Goal: Task Accomplishment & Management: Complete application form

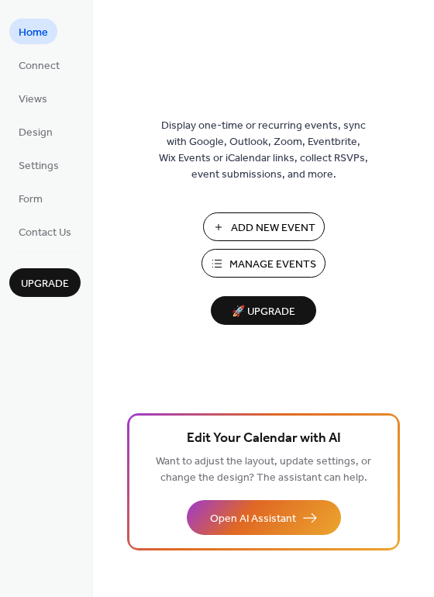
click at [265, 225] on span "Add New Event" at bounding box center [273, 228] width 85 height 16
click at [285, 261] on span "Manage Events" at bounding box center [273, 265] width 87 height 16
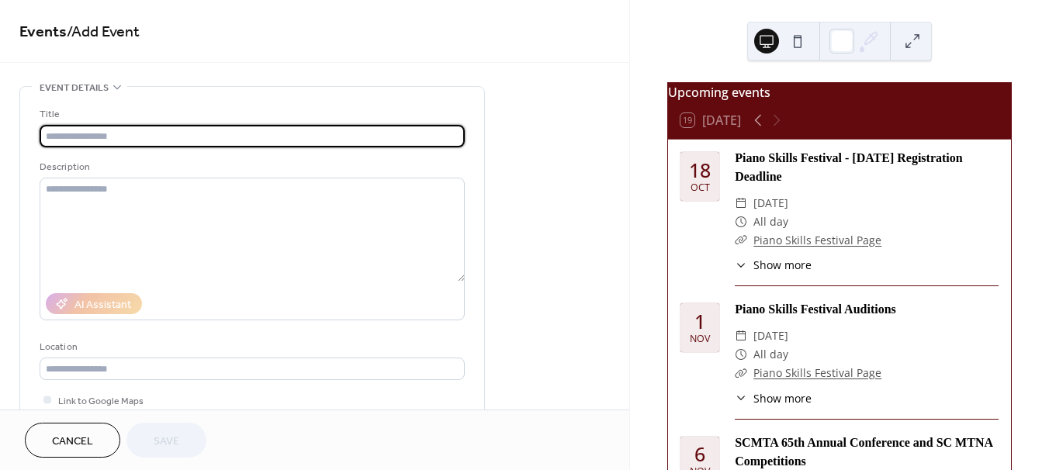
click at [112, 137] on input "text" at bounding box center [252, 136] width 425 height 22
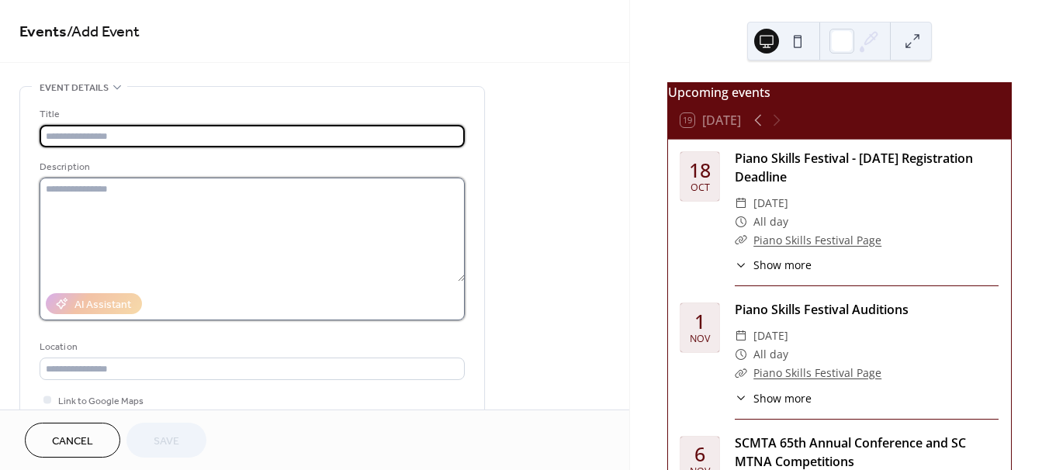
click at [297, 199] on textarea at bounding box center [252, 230] width 425 height 104
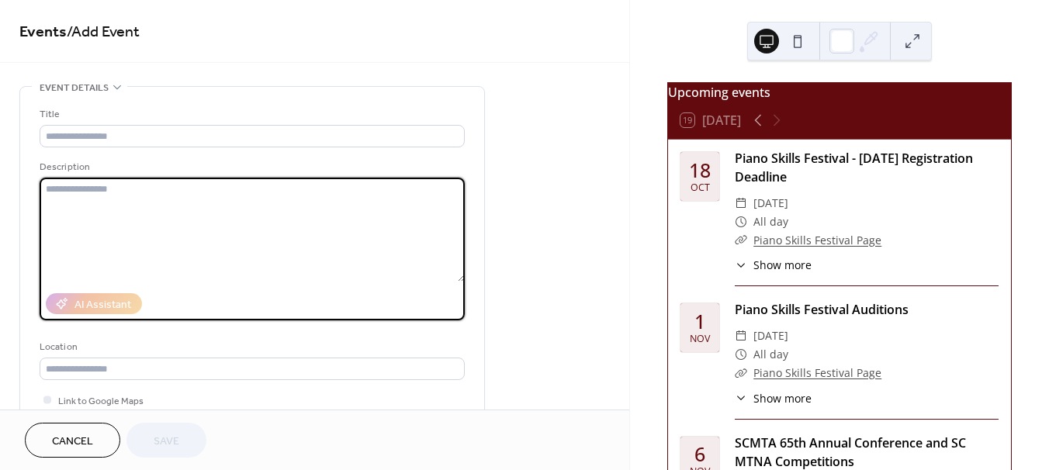
click at [790, 273] on span "Show more" at bounding box center [782, 265] width 58 height 16
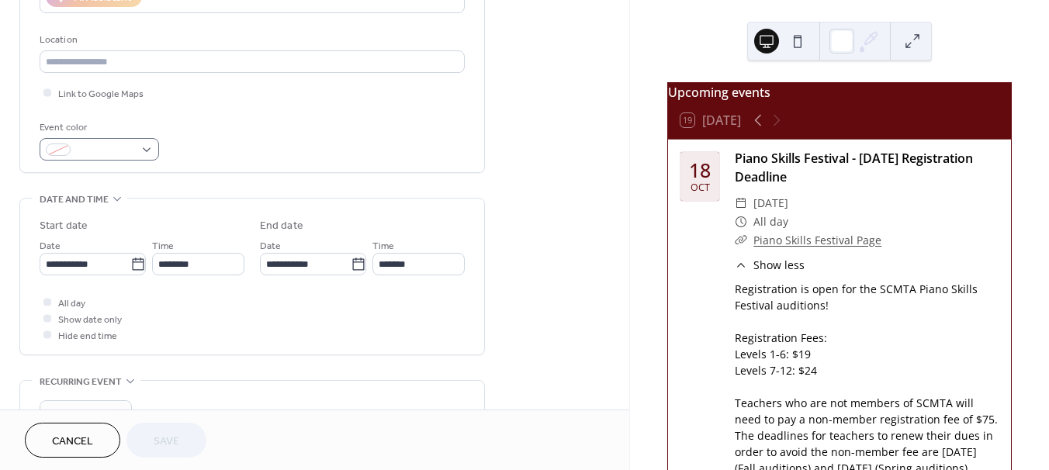
scroll to position [310, 0]
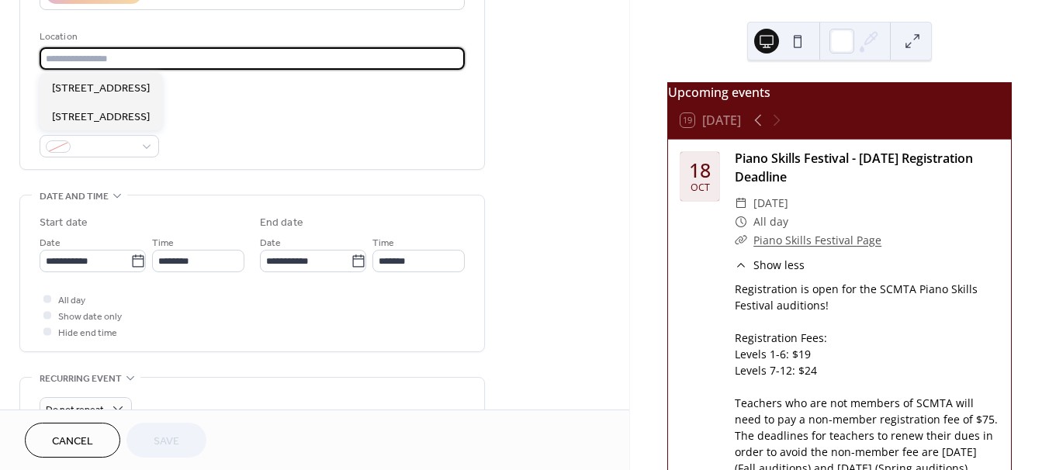
click at [99, 63] on input "text" at bounding box center [252, 58] width 425 height 22
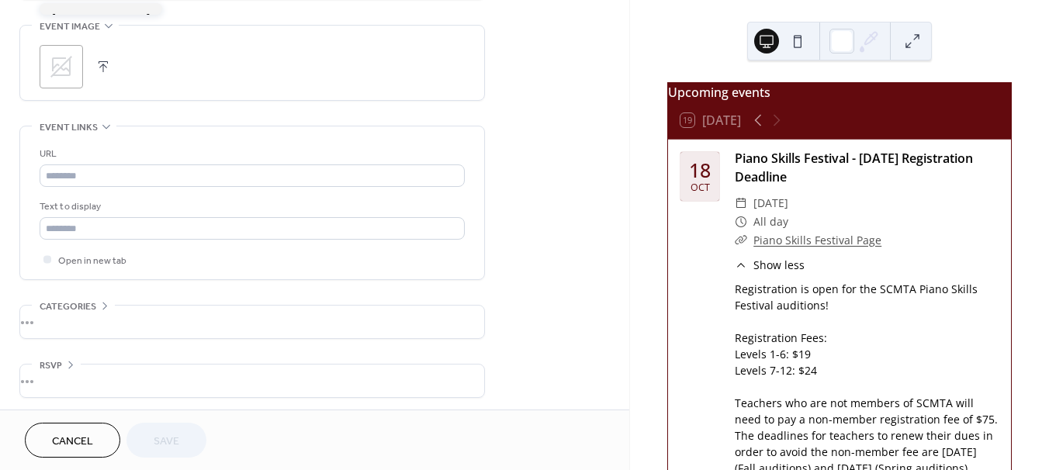
scroll to position [745, 0]
click at [96, 441] on button "Cancel" at bounding box center [72, 440] width 95 height 35
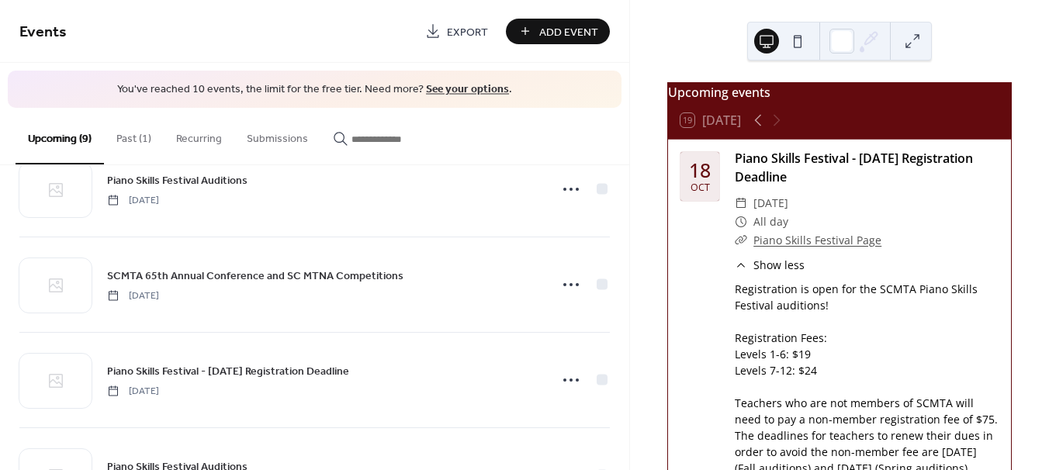
scroll to position [155, 0]
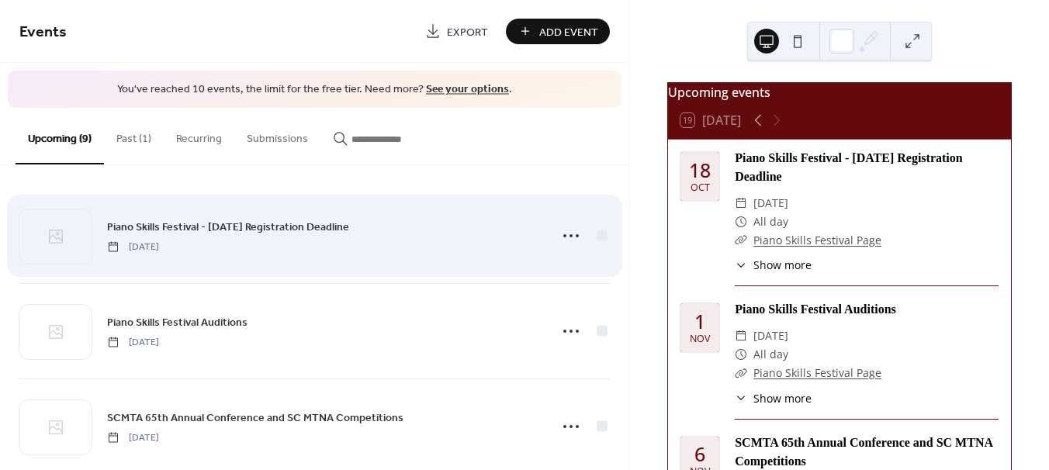
click at [430, 257] on div "Piano Skills Festival - [DATE] Registration Deadline [DATE]" at bounding box center [314, 235] width 590 height 95
click at [411, 230] on div "Piano Skills Festival - [DATE] Registration Deadline [DATE]" at bounding box center [323, 235] width 433 height 35
click at [411, 231] on div "Piano Skills Festival - [DATE] Registration Deadline [DATE]" at bounding box center [323, 235] width 433 height 35
click at [567, 236] on icon at bounding box center [570, 235] width 25 height 25
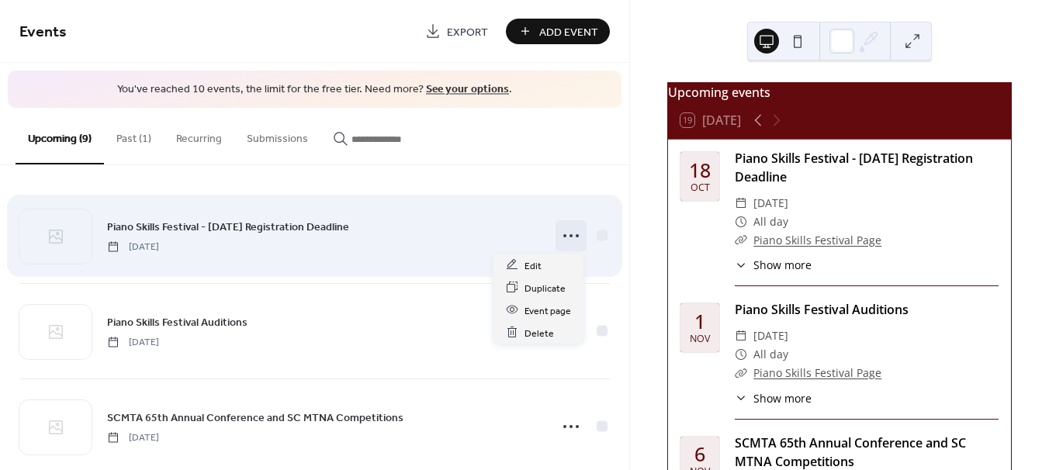
click at [472, 249] on div "Piano Skills Festival - [DATE] Registration Deadline [DATE]" at bounding box center [323, 235] width 433 height 35
